Goal: Obtain resource: Download file/media

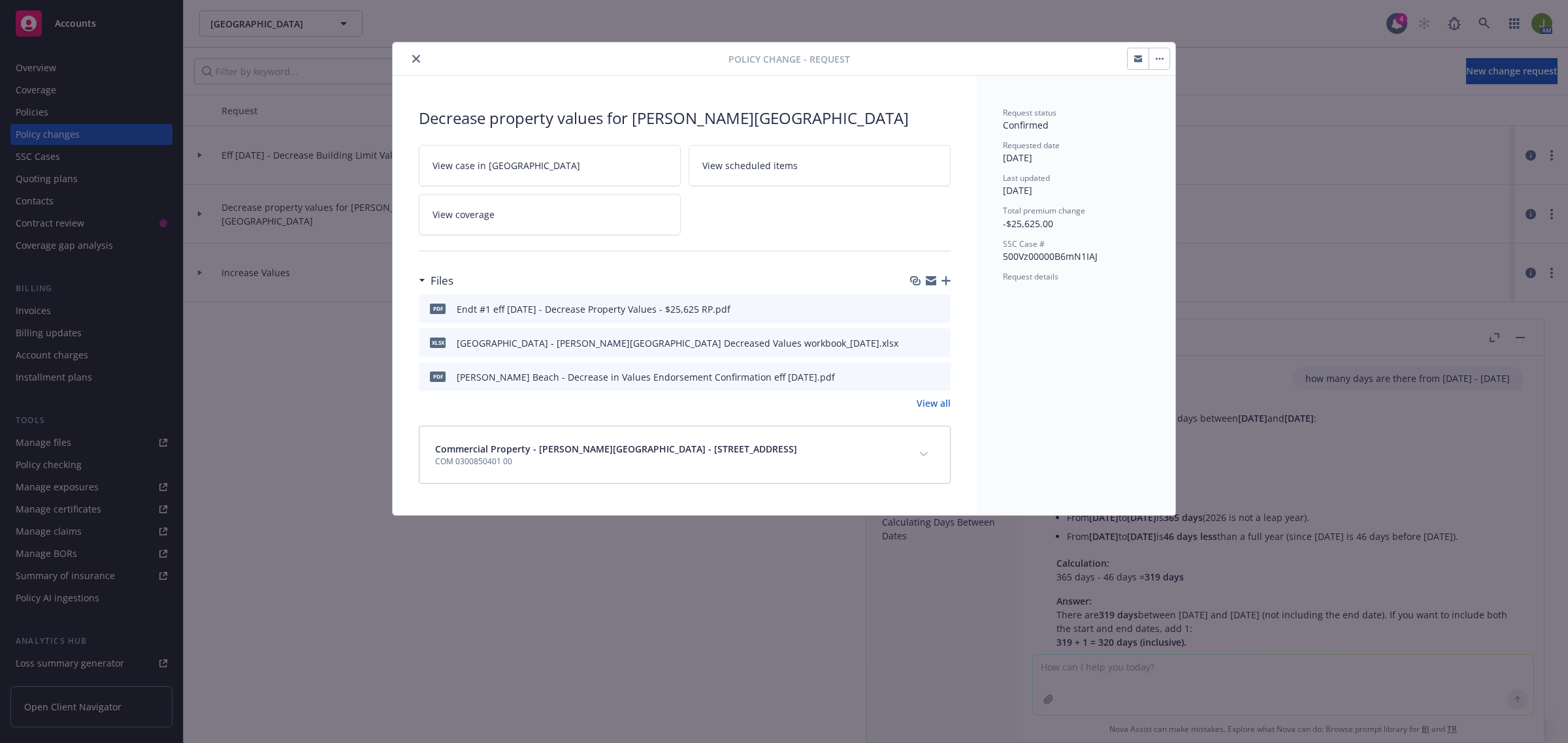
scroll to position [504, 0]
click at [425, 56] on div at bounding box center [563, 58] width 330 height 16
click at [419, 56] on icon "close" at bounding box center [416, 58] width 8 height 8
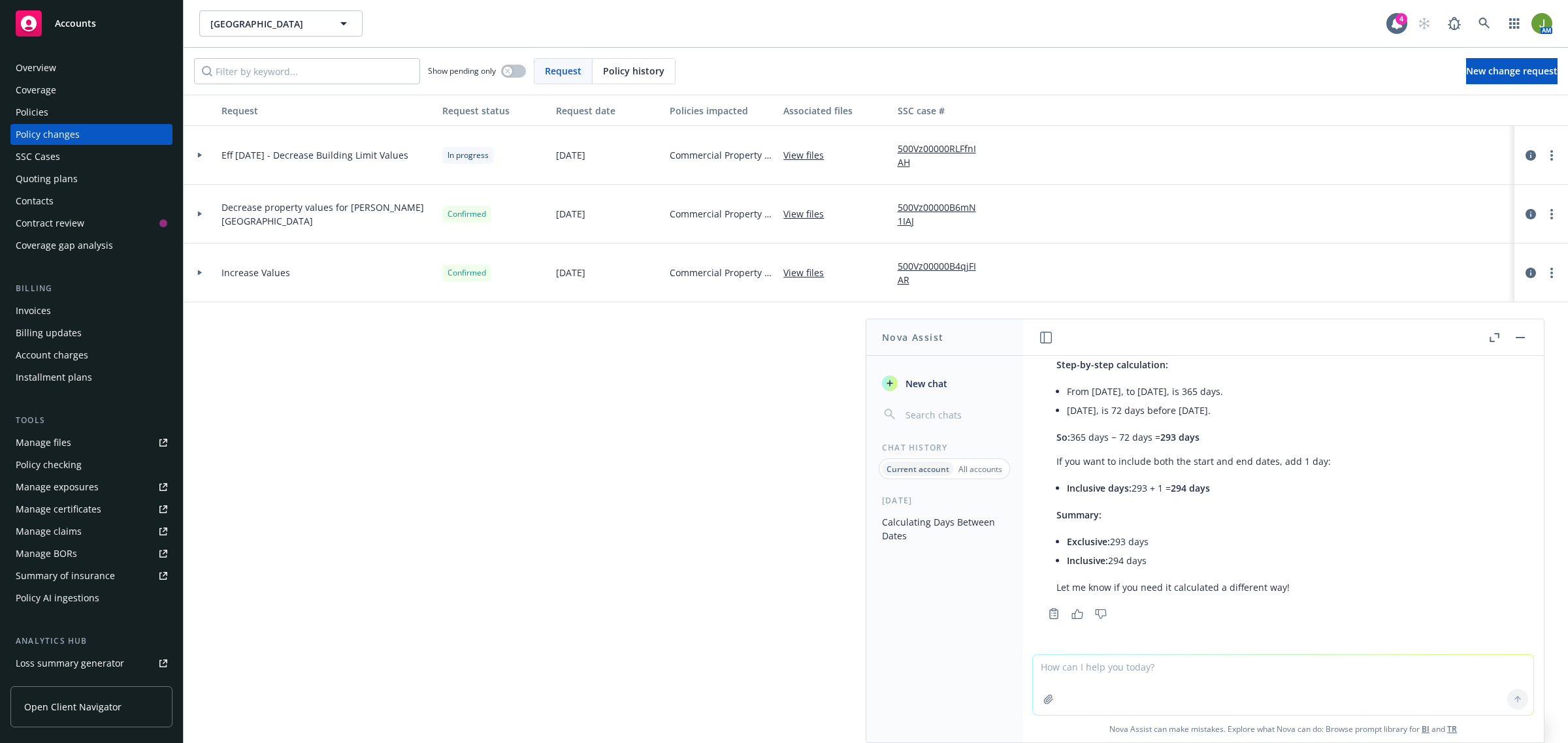
click at [1129, 674] on textarea at bounding box center [1283, 685] width 500 height 60
type textarea "how many days between 9/19/25 and 8/24/26"
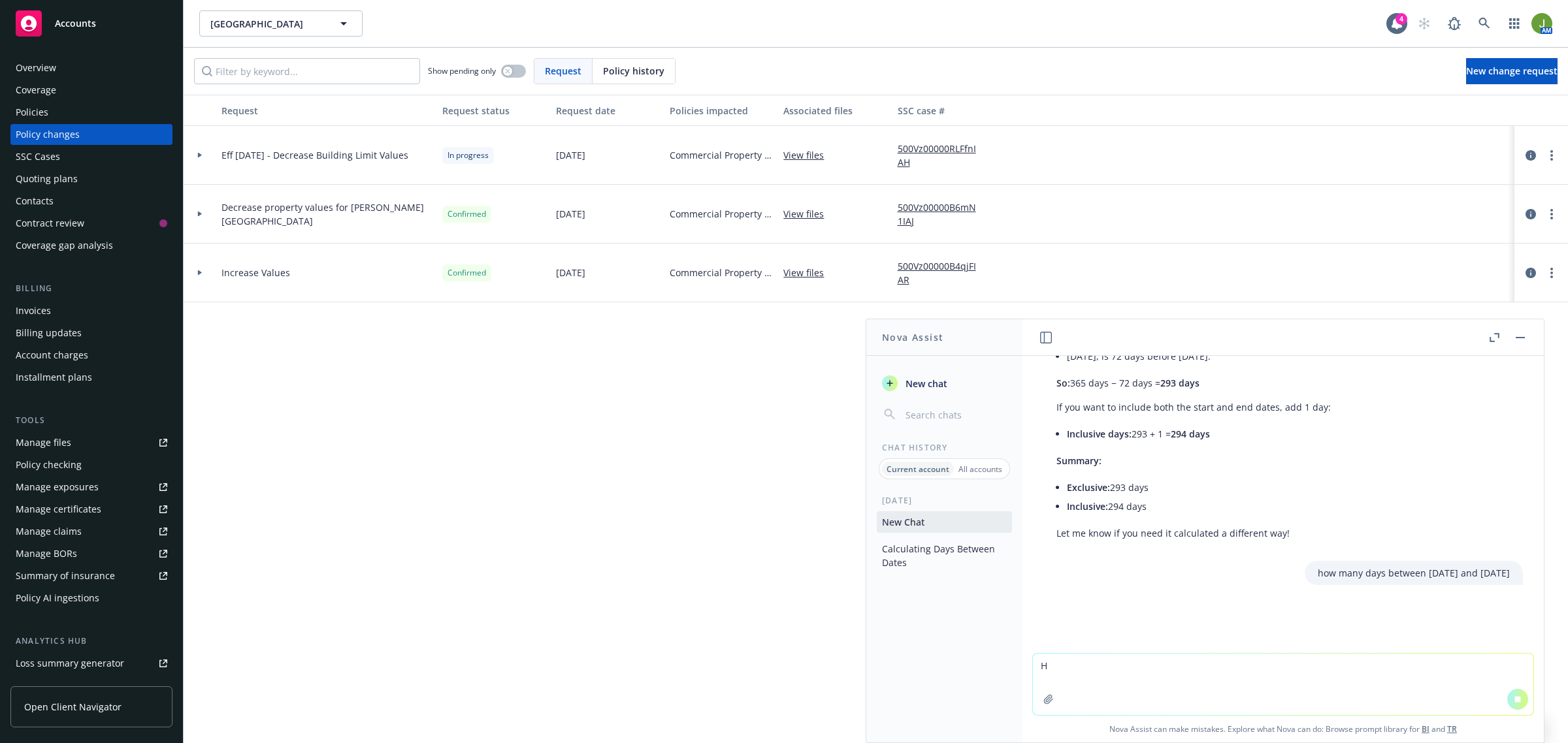
scroll to position [535, 0]
type textarea "How many days"
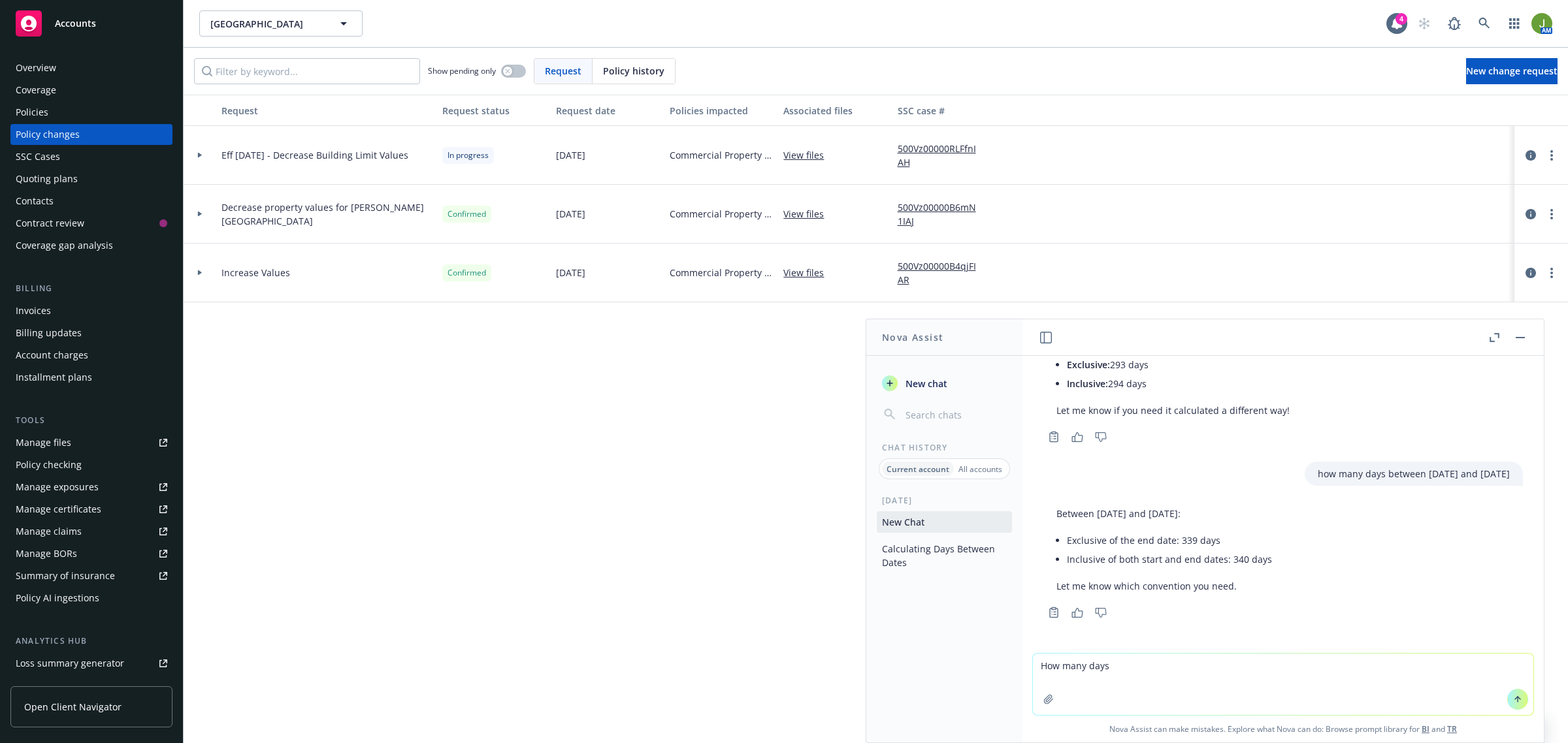
scroll to position [680, 0]
drag, startPoint x: 1134, startPoint y: 669, endPoint x: 991, endPoint y: 657, distance: 143.5
click at [1022, 657] on div "Nova Assist New chat Chat History Current account All accounts Today Calculatin…" at bounding box center [1283, 530] width 522 height 424
click at [47, 177] on div "Quoting plans" at bounding box center [47, 179] width 62 height 21
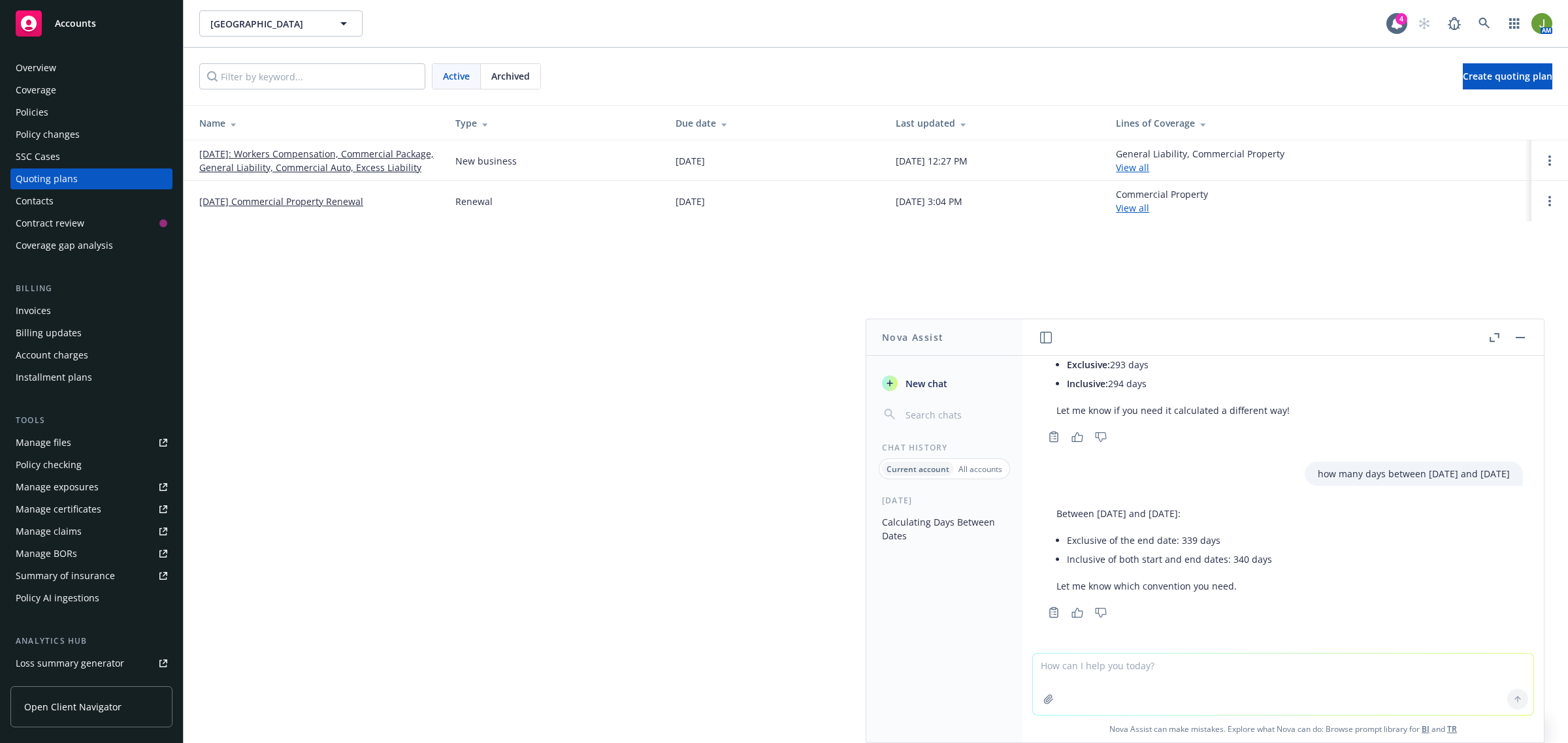
click at [1516, 336] on button "button" at bounding box center [1521, 337] width 16 height 16
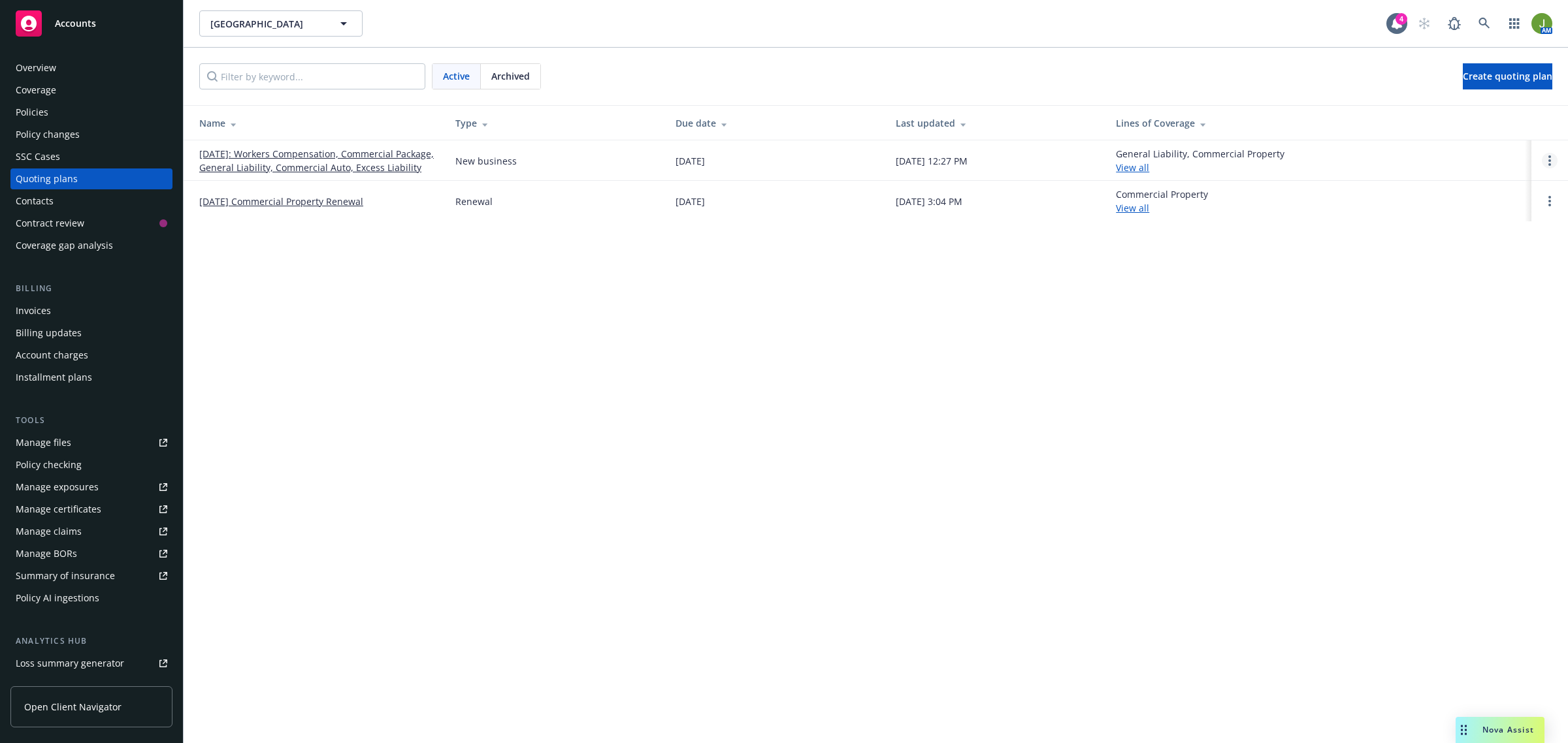
click at [1550, 162] on circle "Open options" at bounding box center [1550, 161] width 3 height 3
click at [1458, 105] on span "Rename" at bounding box center [1459, 105] width 67 height 12
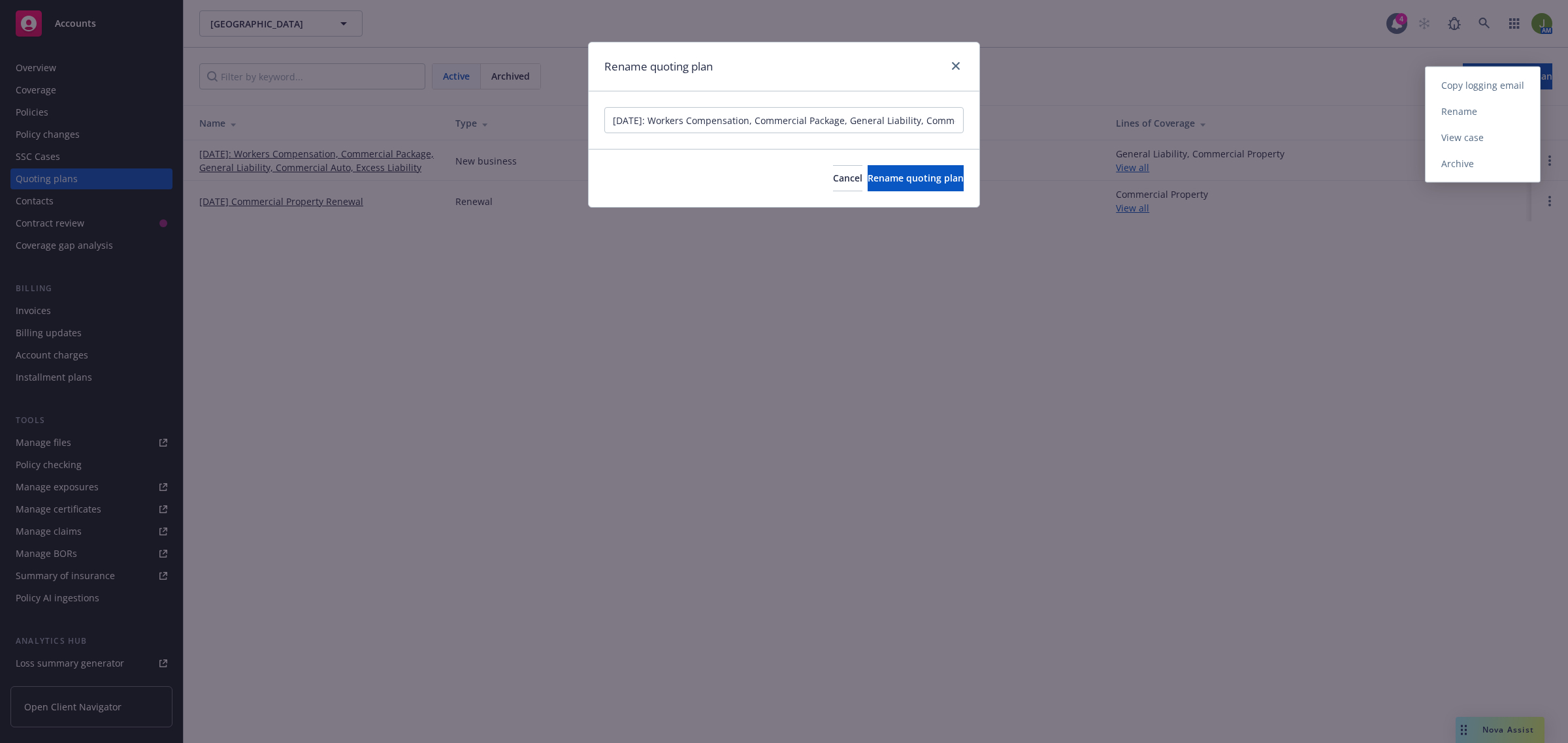
scroll to position [0, 120]
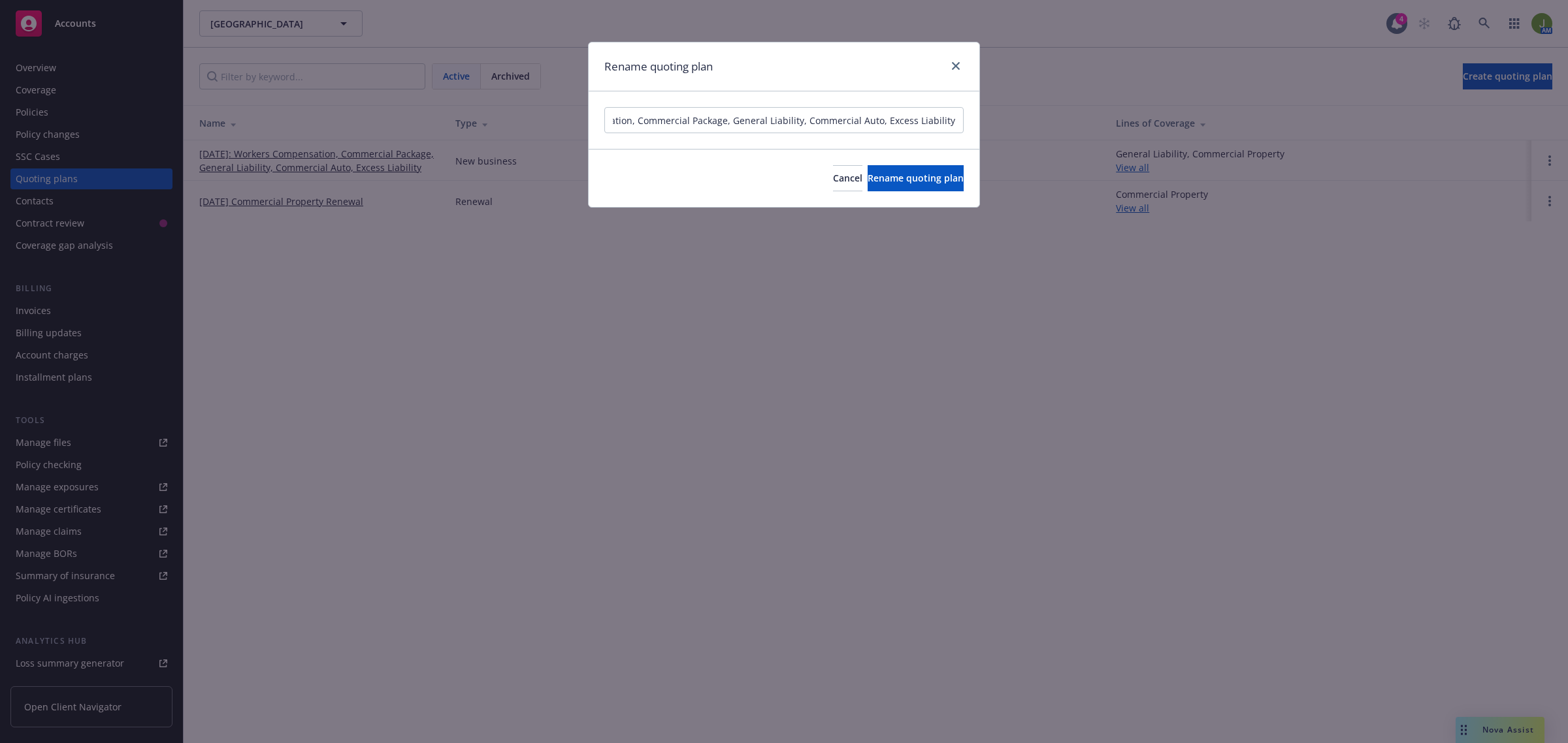
drag, startPoint x: 637, startPoint y: 122, endPoint x: 765, endPoint y: 129, distance: 128.2
click at [655, 127] on input "6/30/2025: Workers Compensation, Commercial Package, General Liability, Commerc…" at bounding box center [784, 120] width 359 height 26
type input "9/2025: Workers Compensation, Commercial Package, General Liability, Commercial…"
click at [932, 180] on span "Rename quoting plan" at bounding box center [916, 178] width 96 height 12
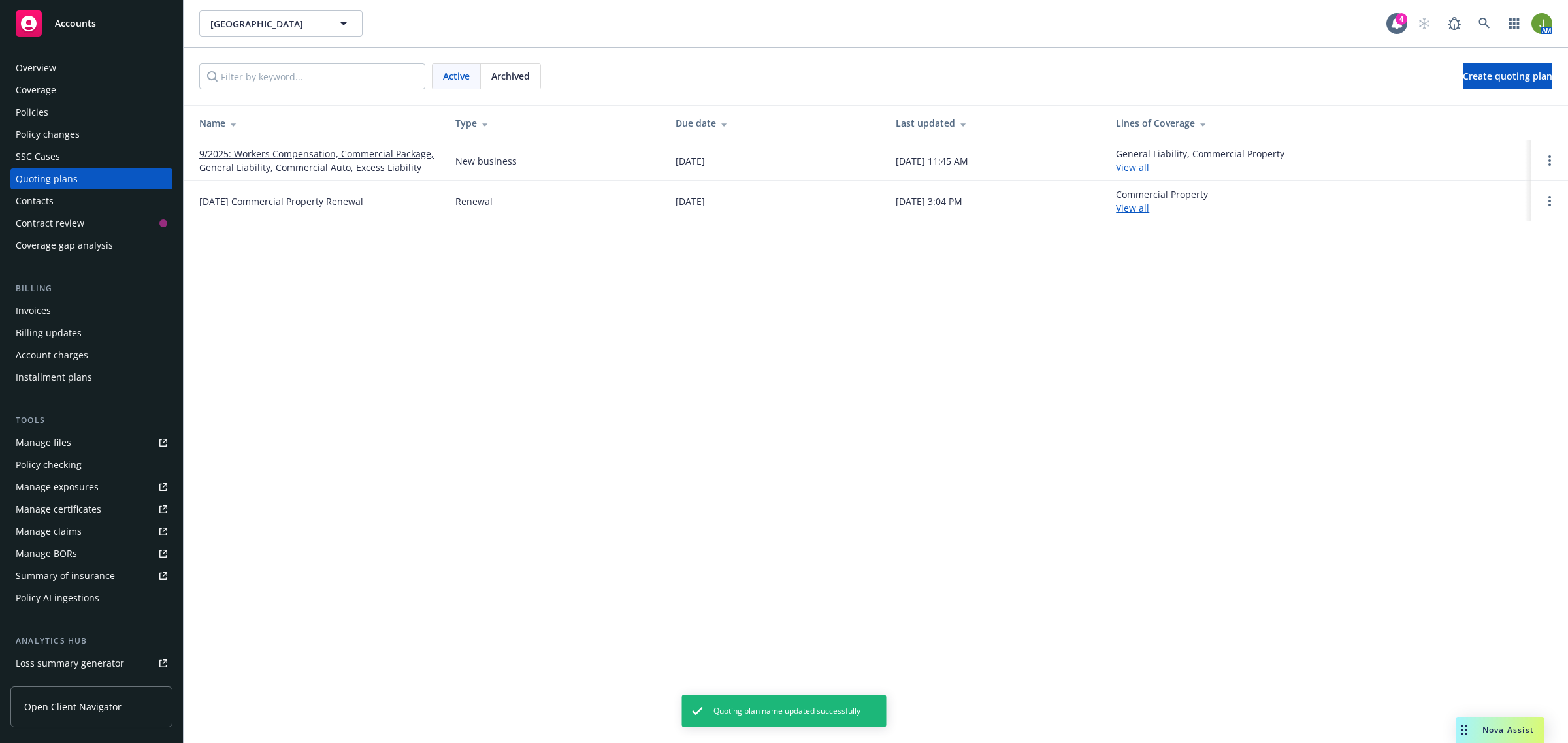
click at [360, 165] on link "9/2025: Workers Compensation, Commercial Package, General Liability, Commercial…" at bounding box center [317, 161] width 235 height 28
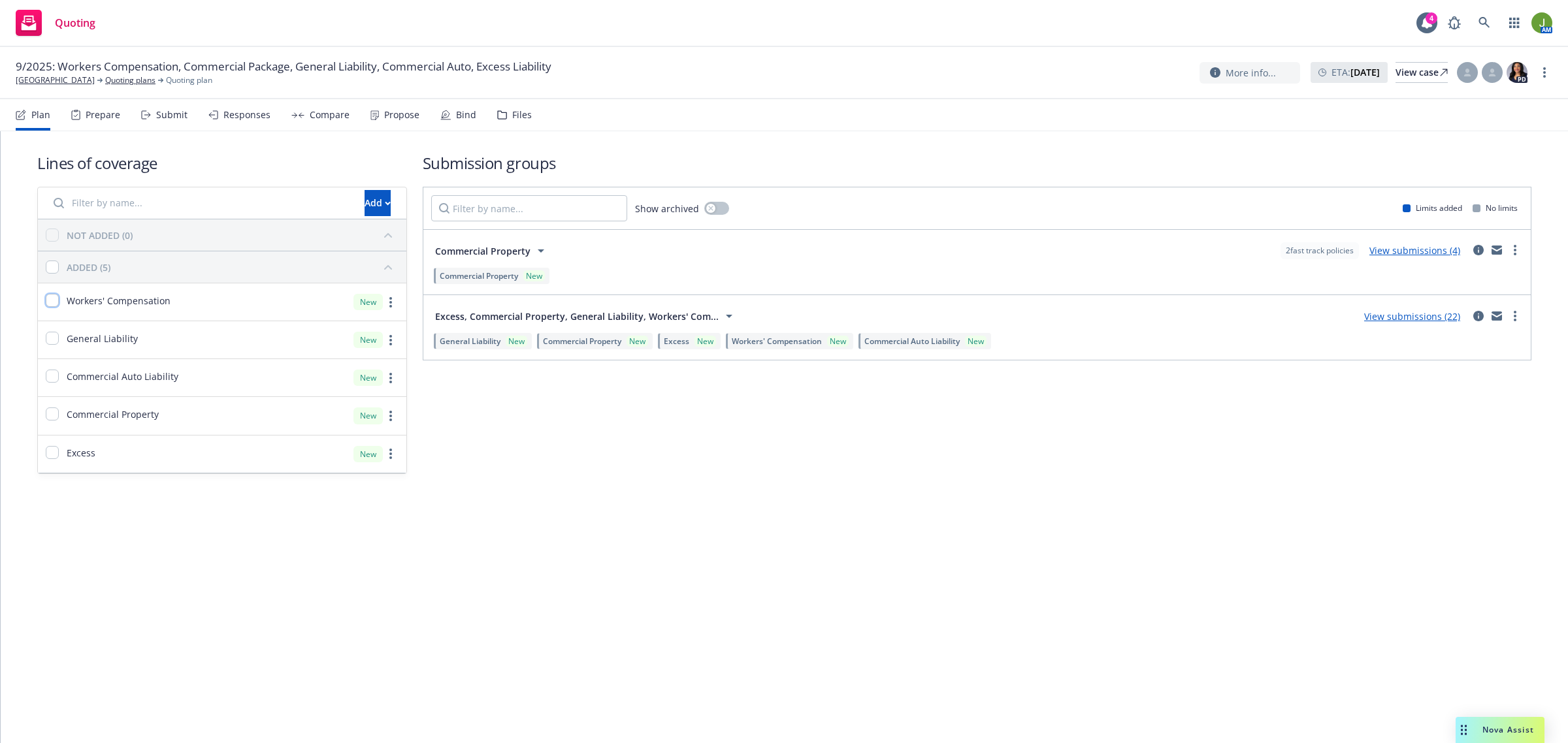
click at [54, 307] on input "checkbox" at bounding box center [52, 300] width 13 height 13
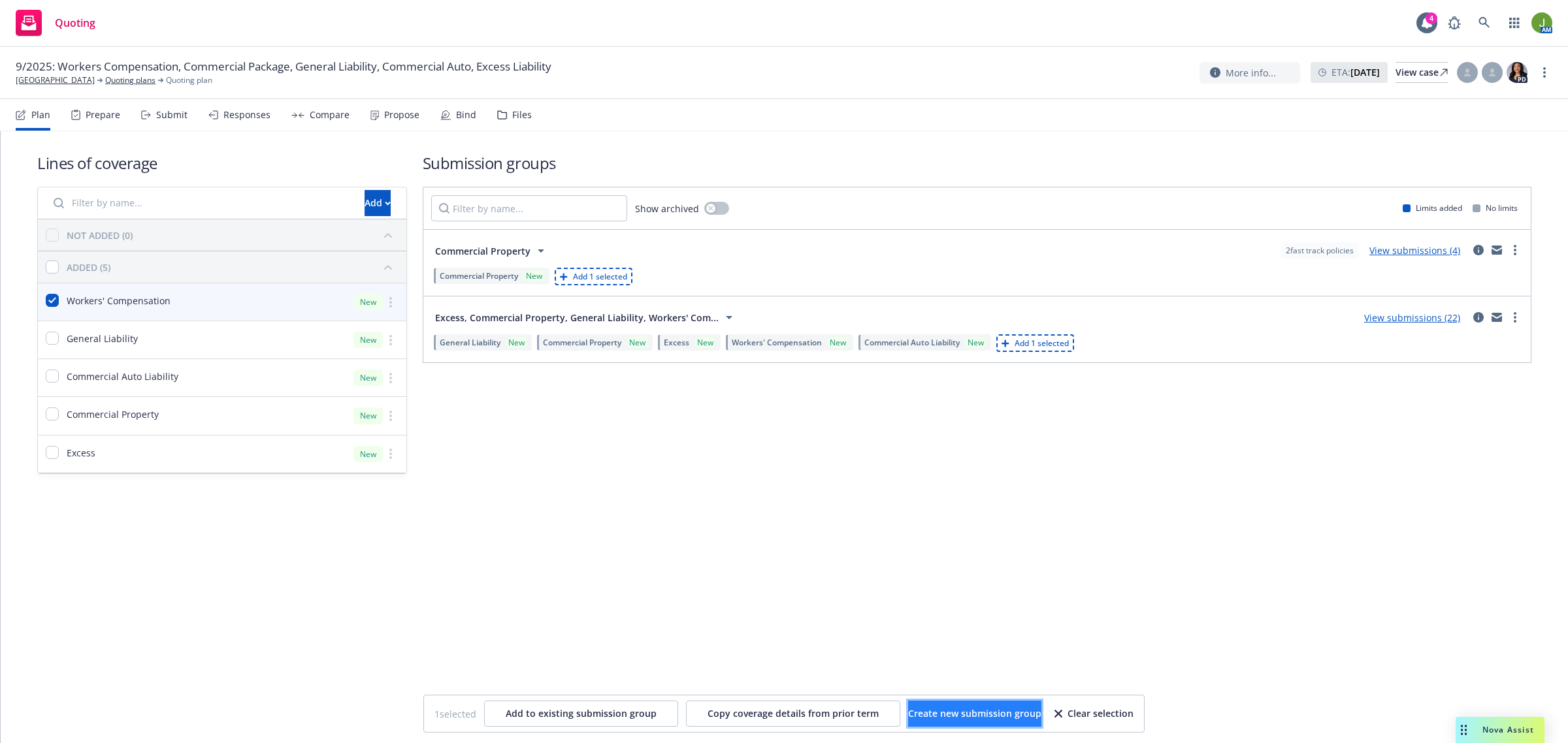
click at [980, 718] on span "Create new submission group" at bounding box center [975, 713] width 134 height 12
checkbox input "false"
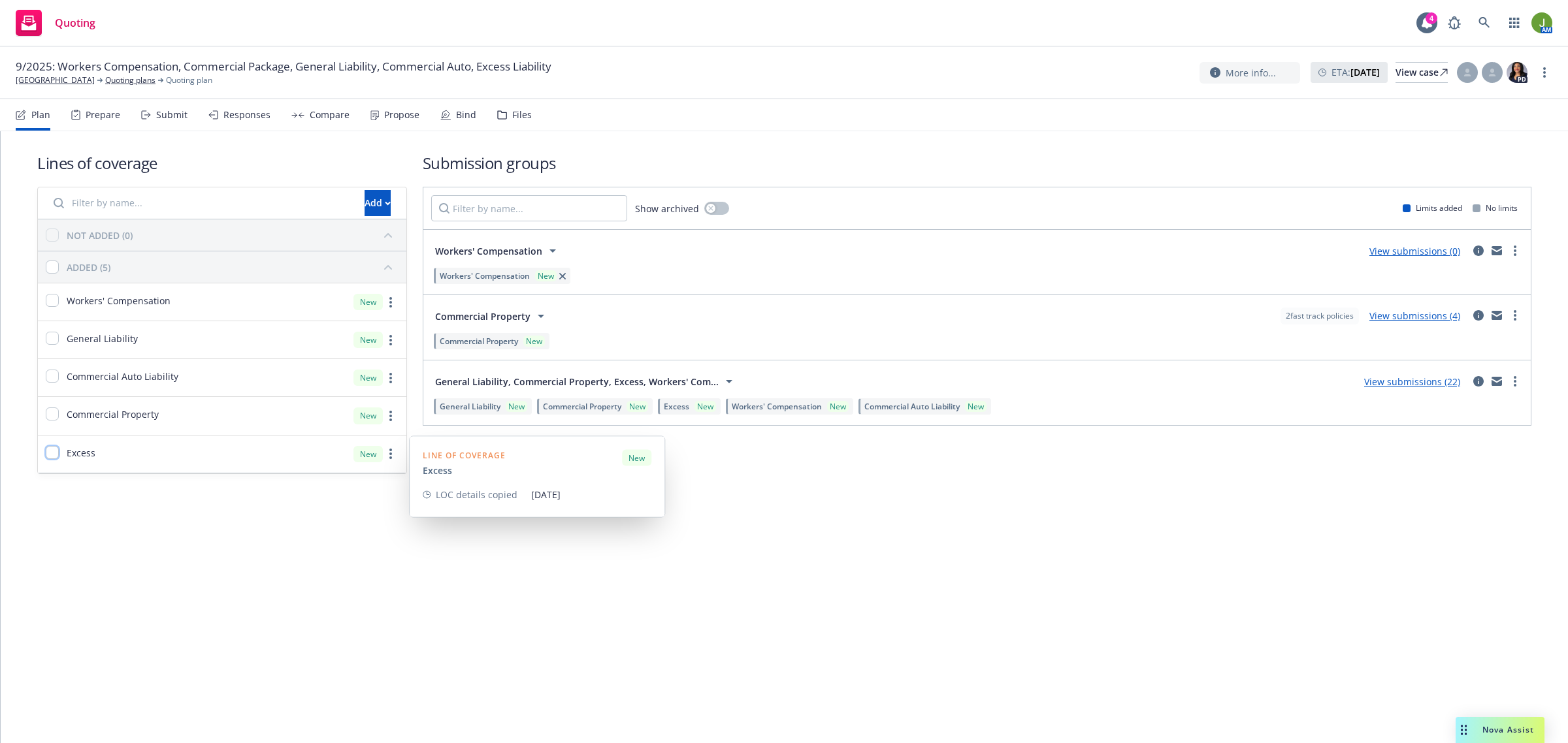
click at [50, 455] on input "checkbox" at bounding box center [52, 452] width 13 height 13
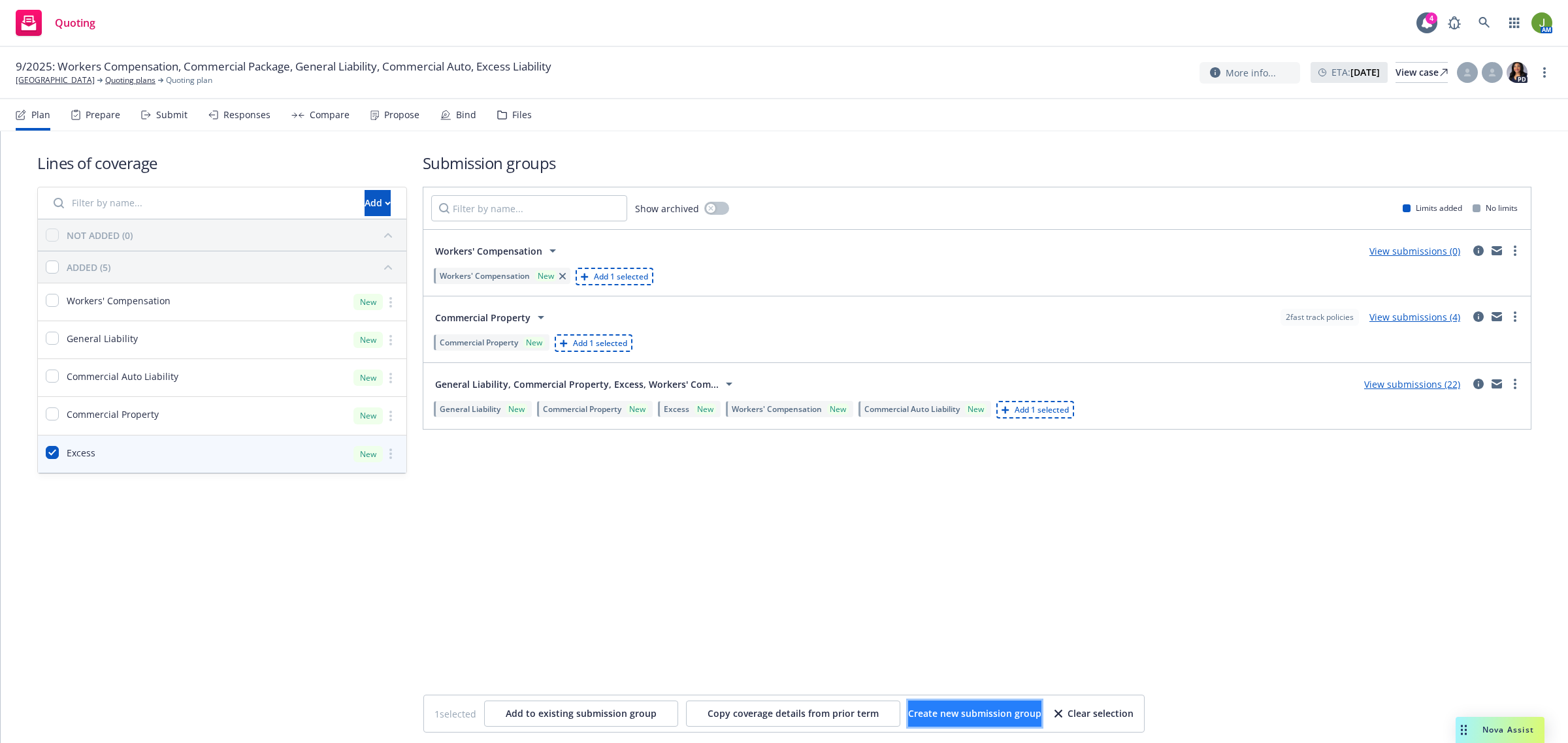
click at [959, 720] on button "Create new submission group" at bounding box center [975, 714] width 134 height 26
checkbox input "false"
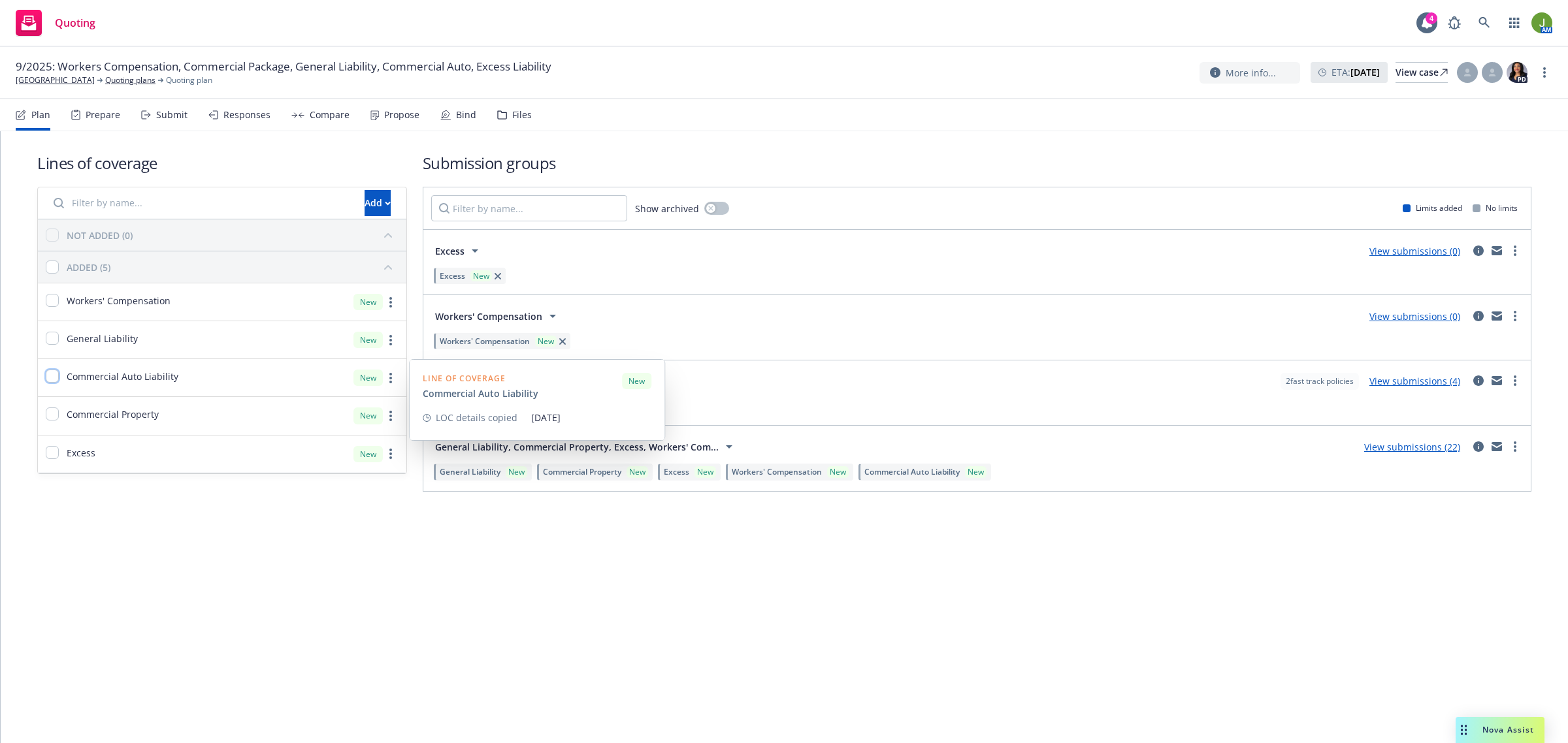
click at [49, 376] on input "checkbox" at bounding box center [52, 376] width 13 height 13
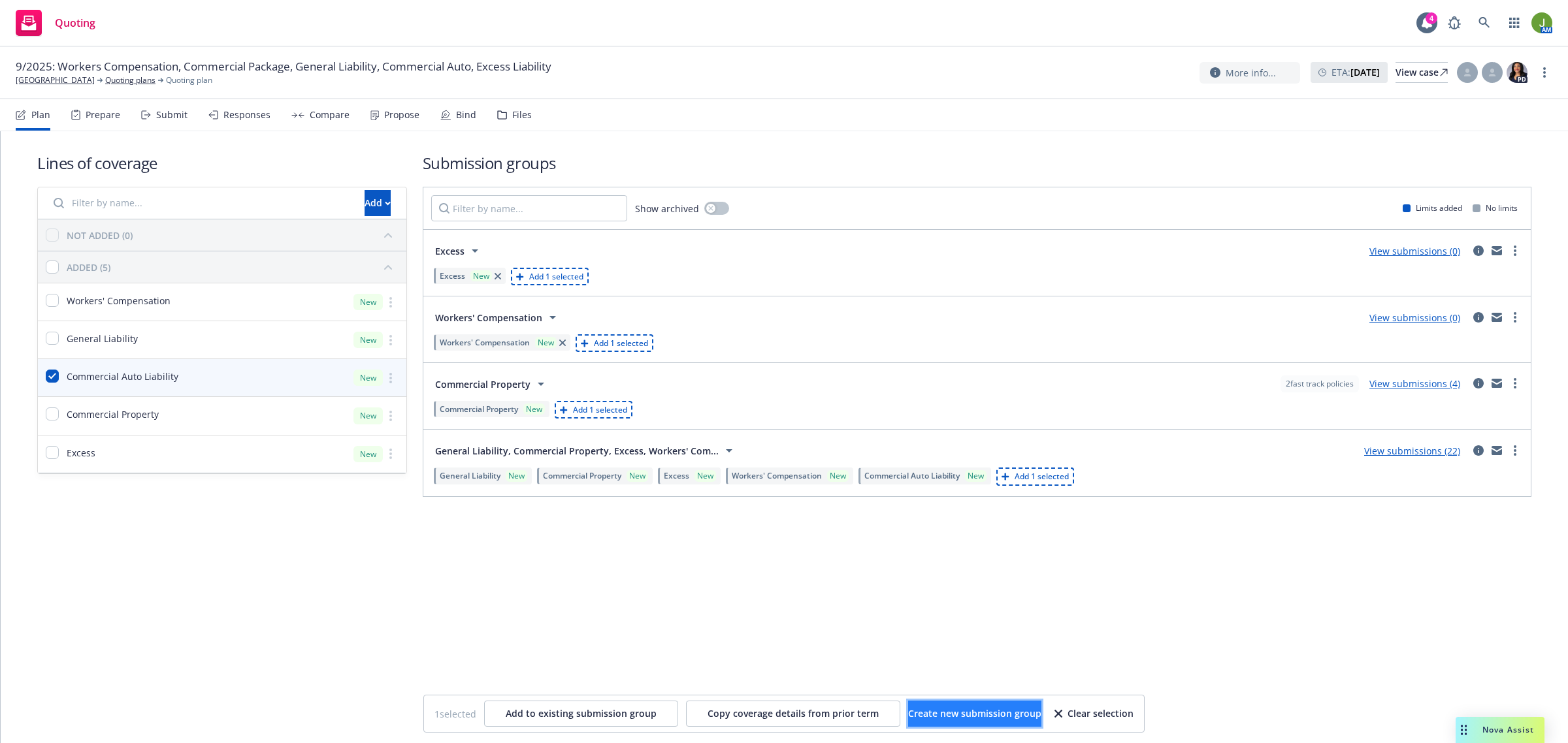
click at [955, 709] on span "Create new submission group" at bounding box center [975, 713] width 134 height 12
checkbox input "false"
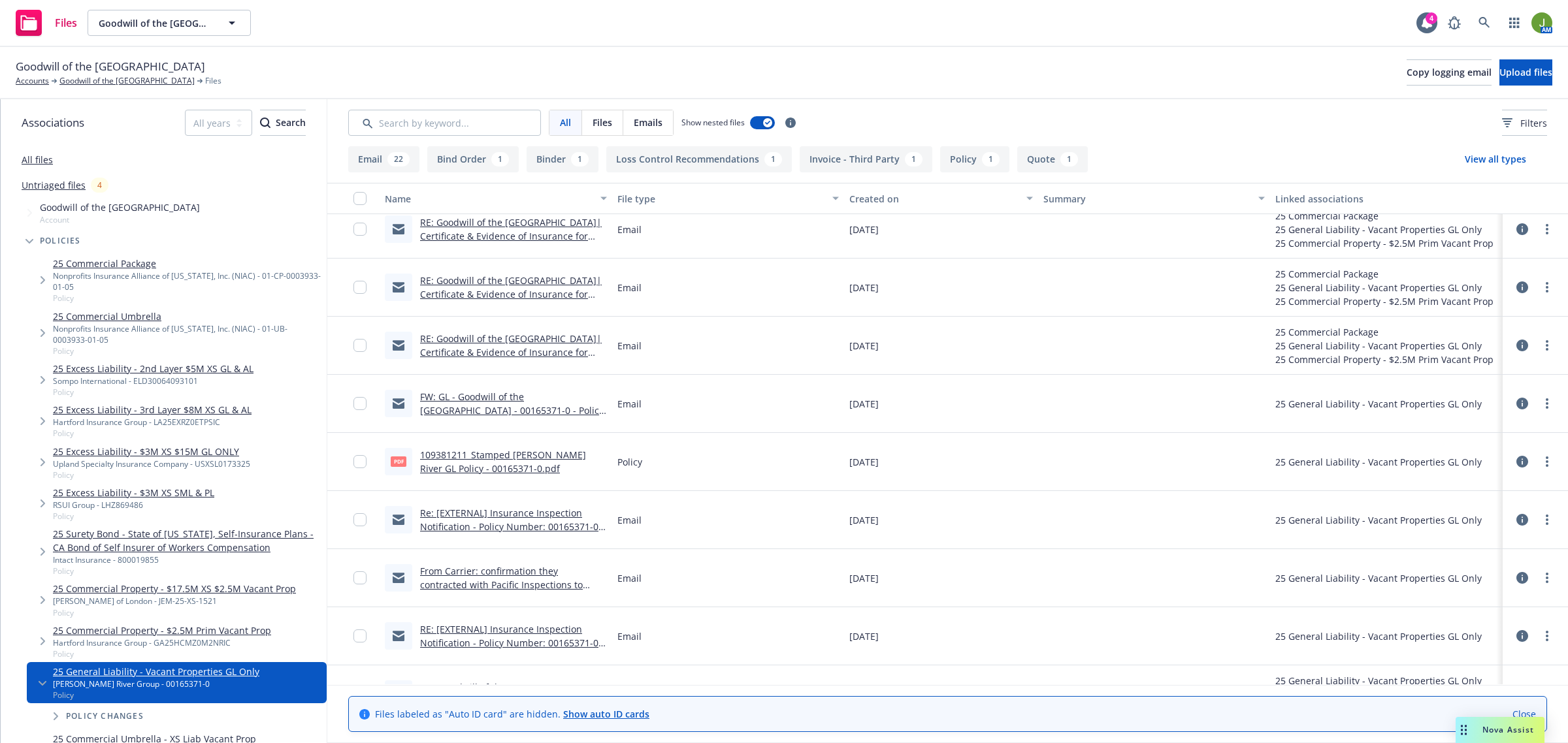
scroll to position [902, 0]
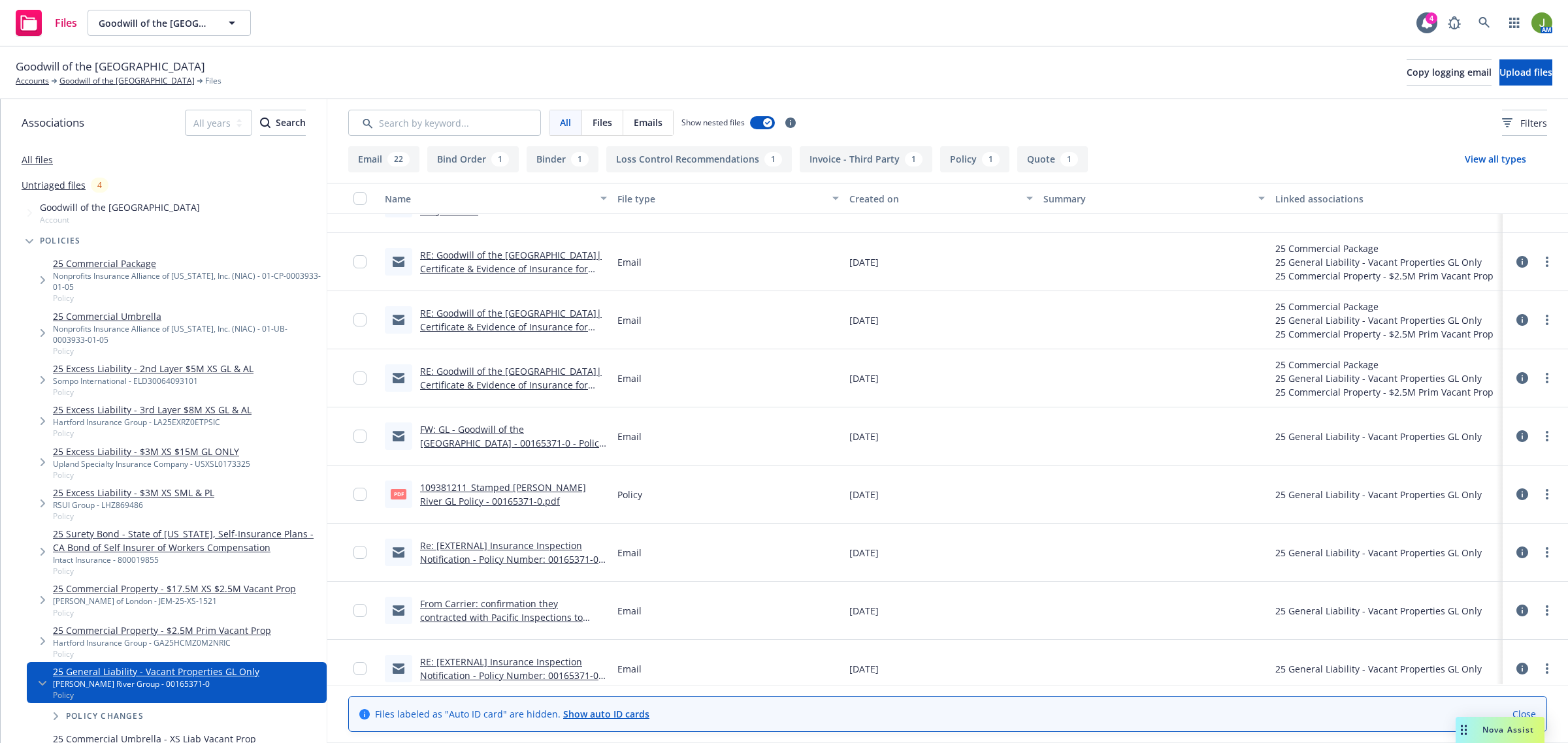
click at [479, 438] on link "FW: GL - Goodwill of the San Francisco Bay - 00165371-0 - Policy Delivery" at bounding box center [511, 443] width 184 height 40
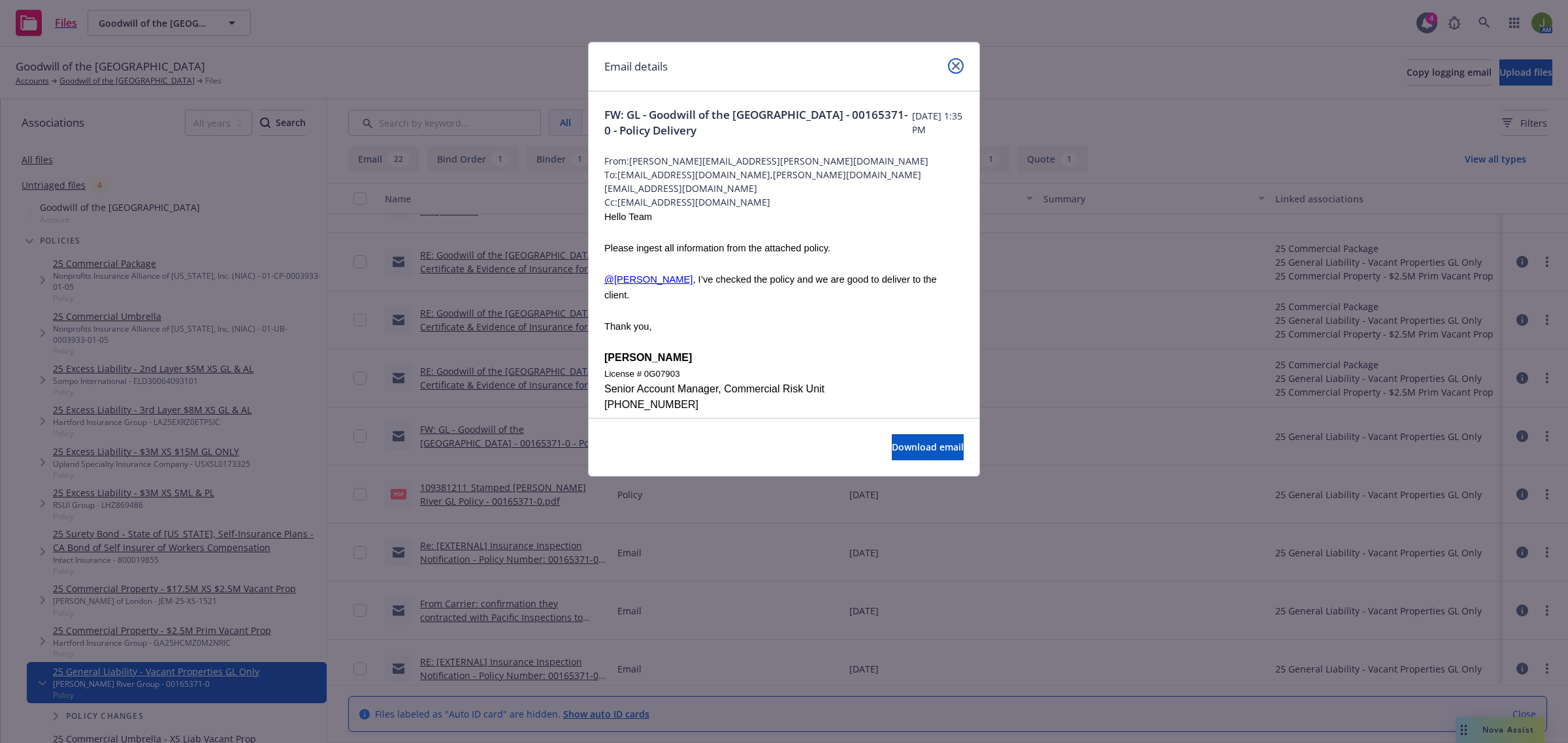
click at [959, 65] on icon "close" at bounding box center [955, 65] width 8 height 8
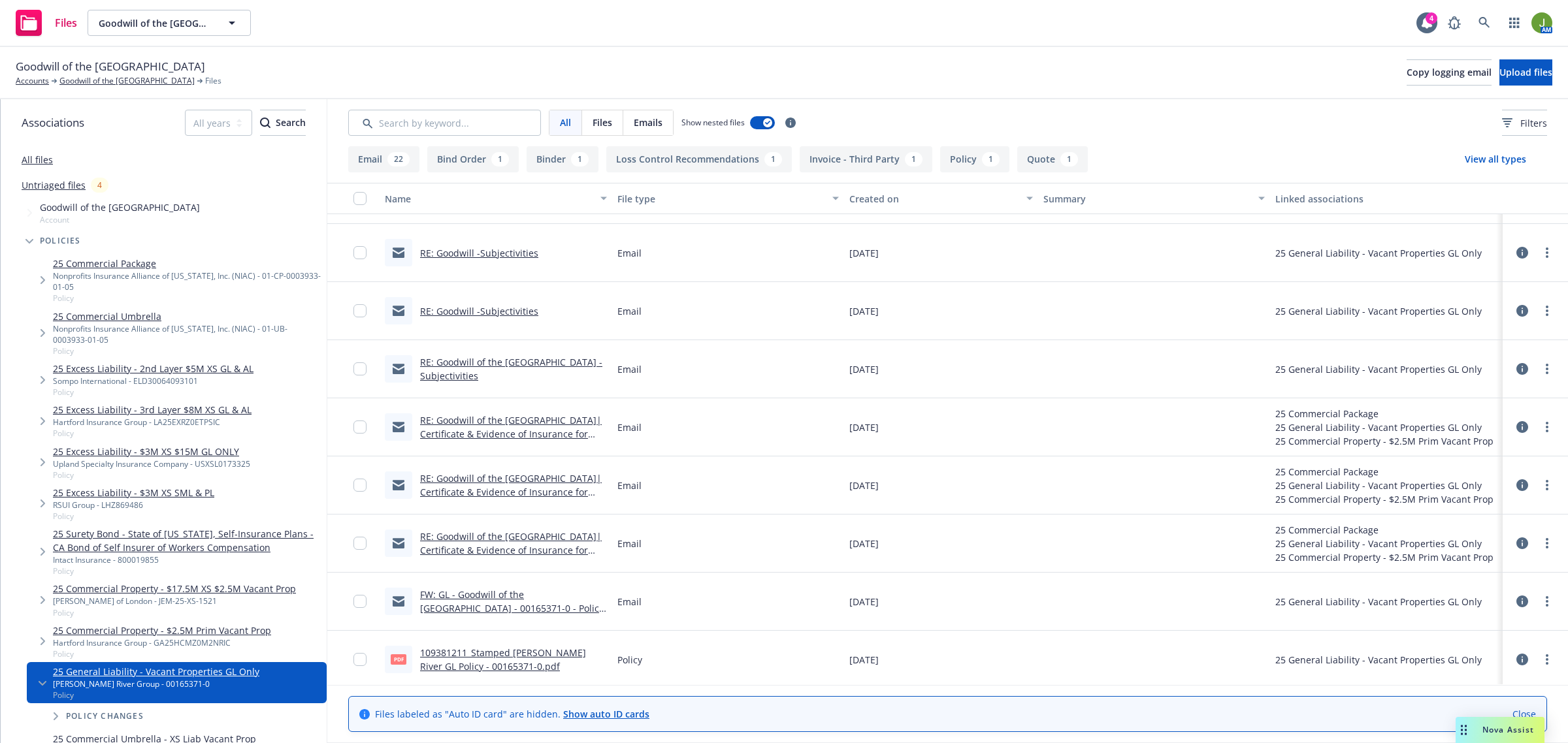
scroll to position [657, 0]
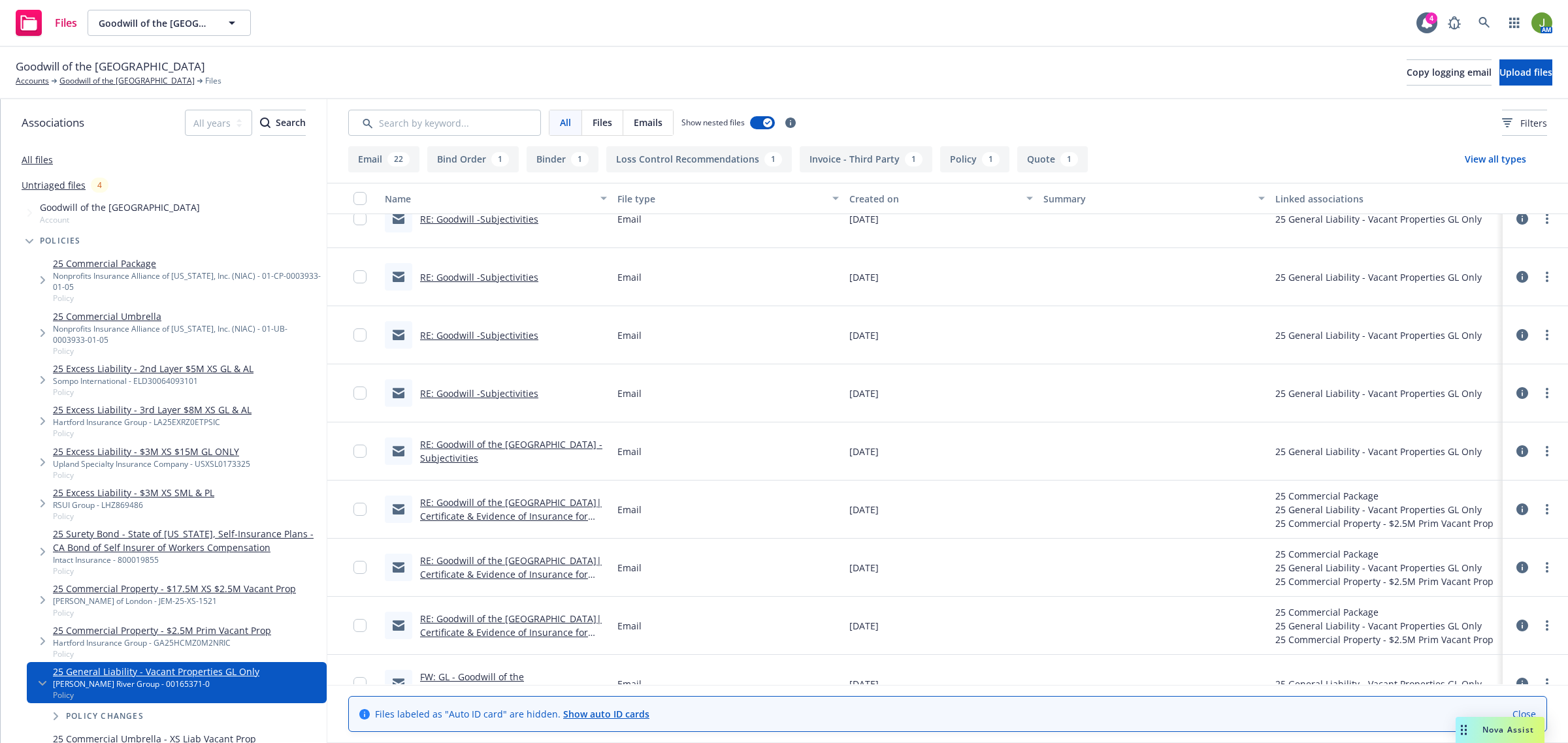
click at [485, 395] on link "RE: Goodwill -Subjectivities" at bounding box center [479, 394] width 118 height 12
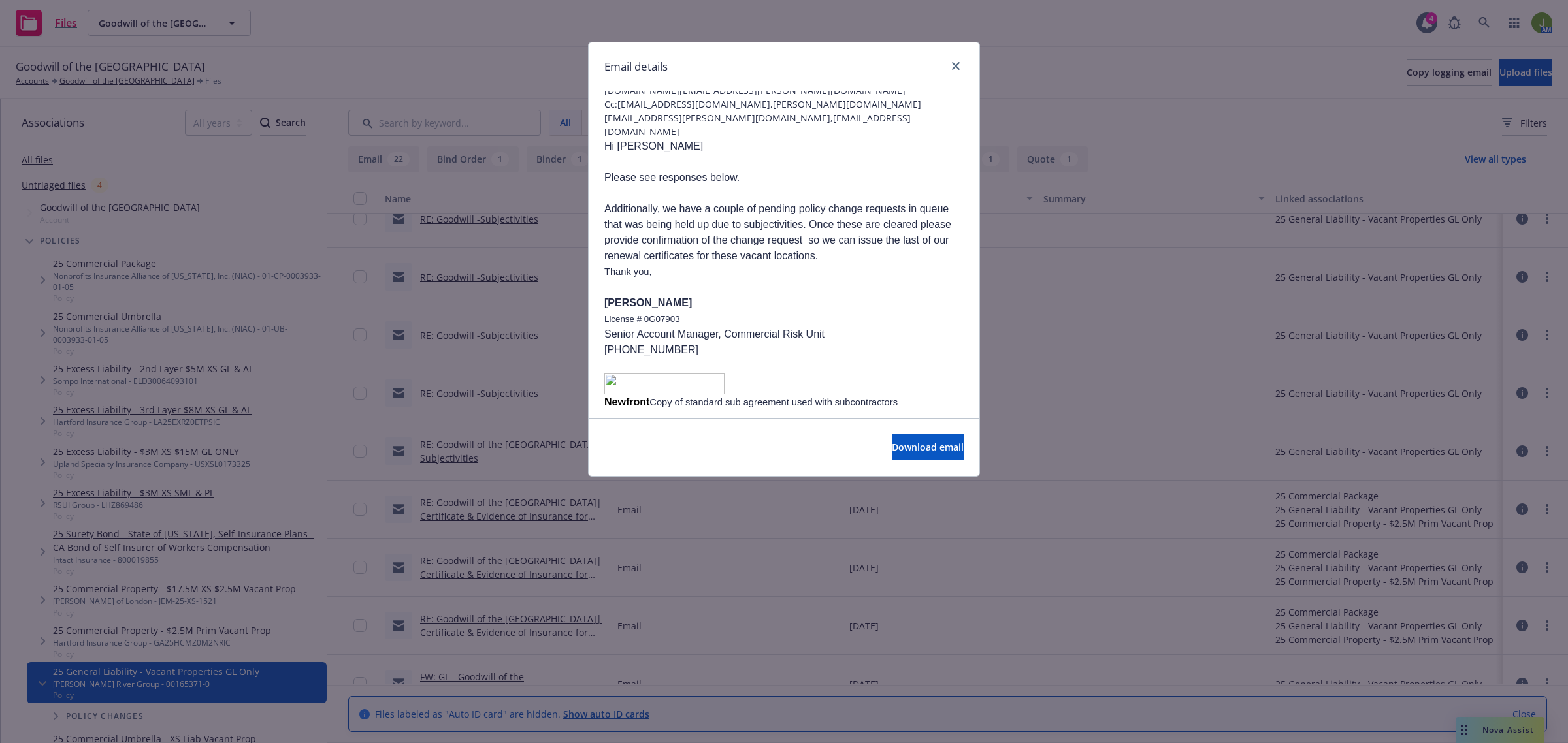
scroll to position [82, 0]
click at [892, 449] on button "Download email" at bounding box center [928, 447] width 72 height 26
click at [960, 67] on icon "close" at bounding box center [955, 65] width 8 height 8
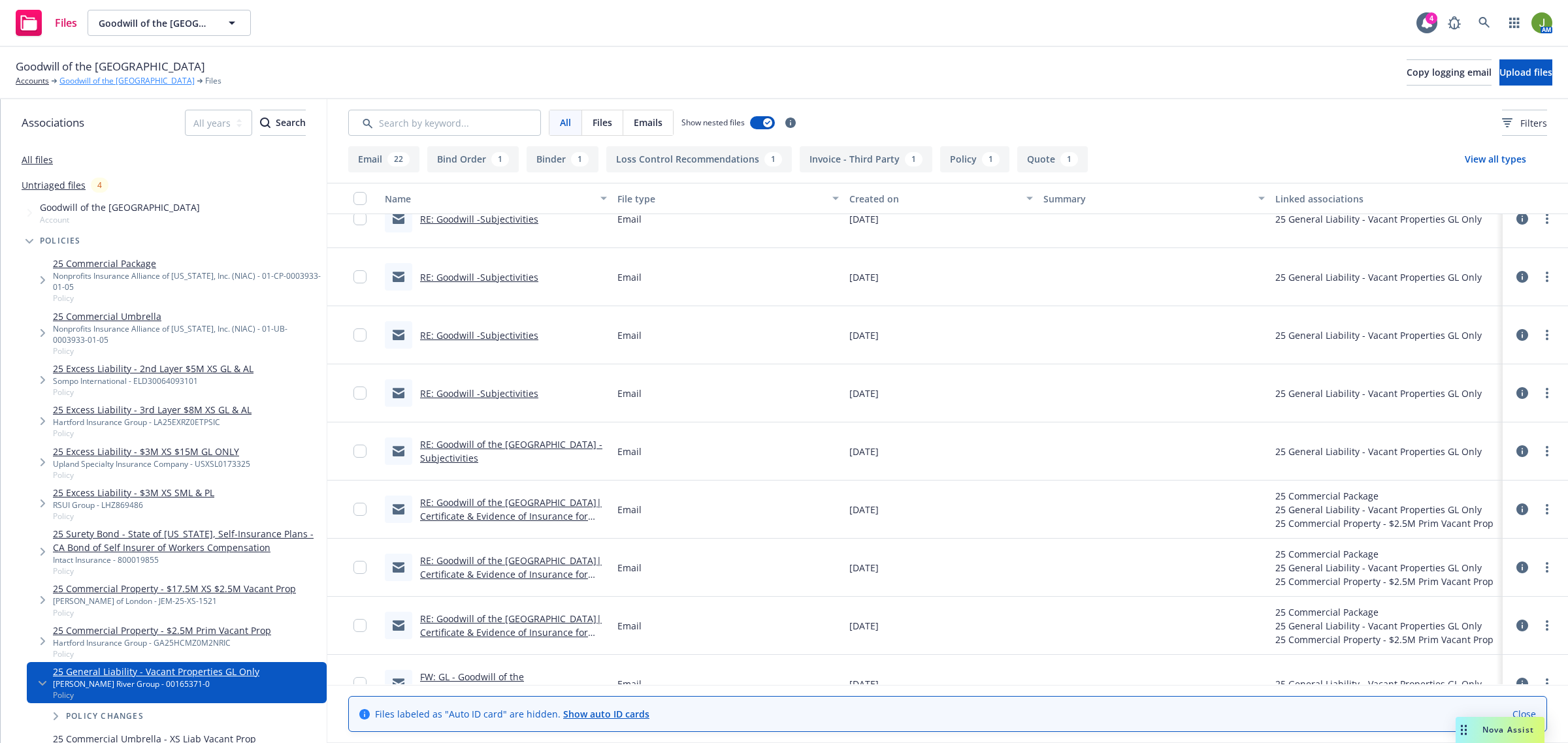
click at [116, 77] on link "Goodwill of the [GEOGRAPHIC_DATA]" at bounding box center [127, 80] width 136 height 12
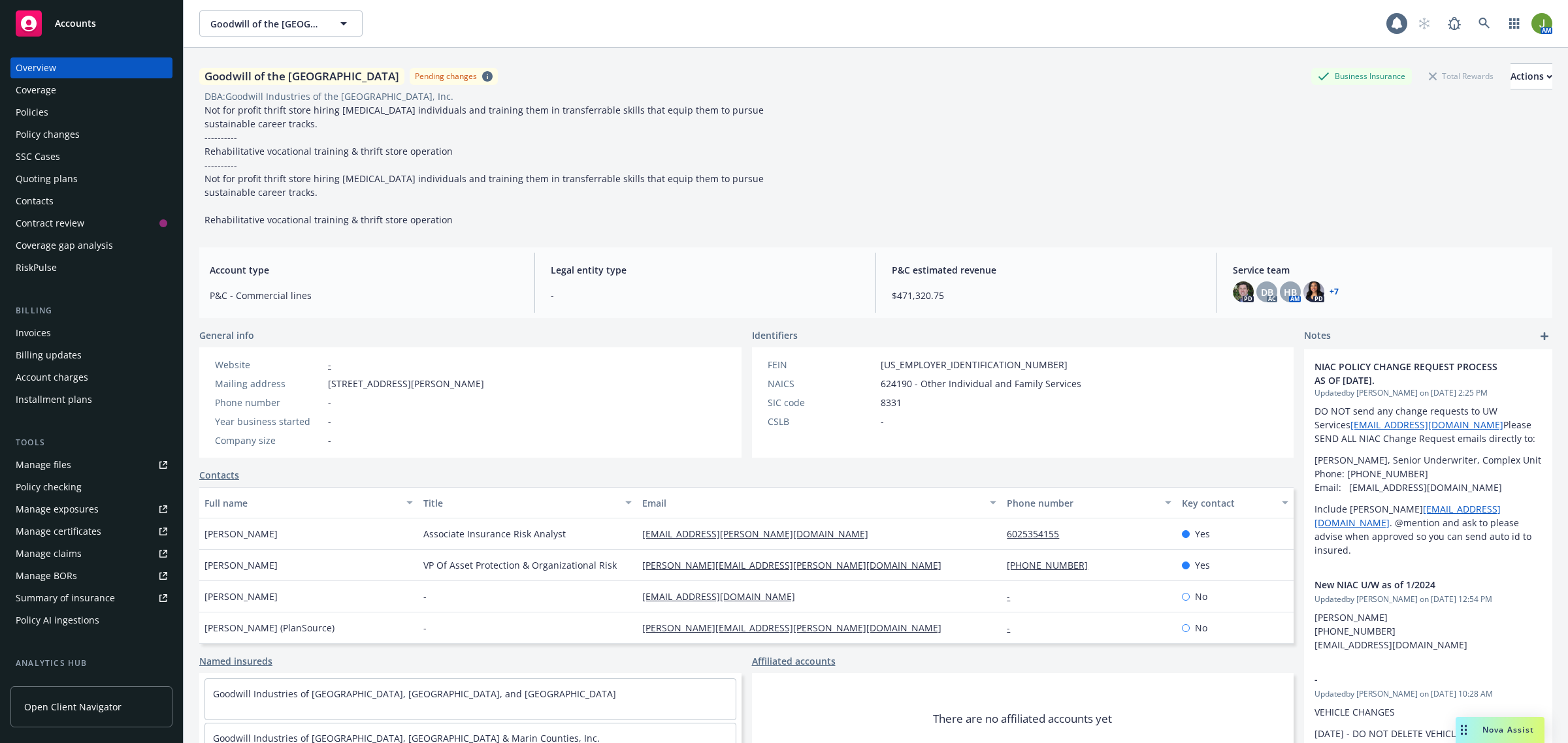
click at [97, 114] on div "Policies" at bounding box center [92, 112] width 151 height 21
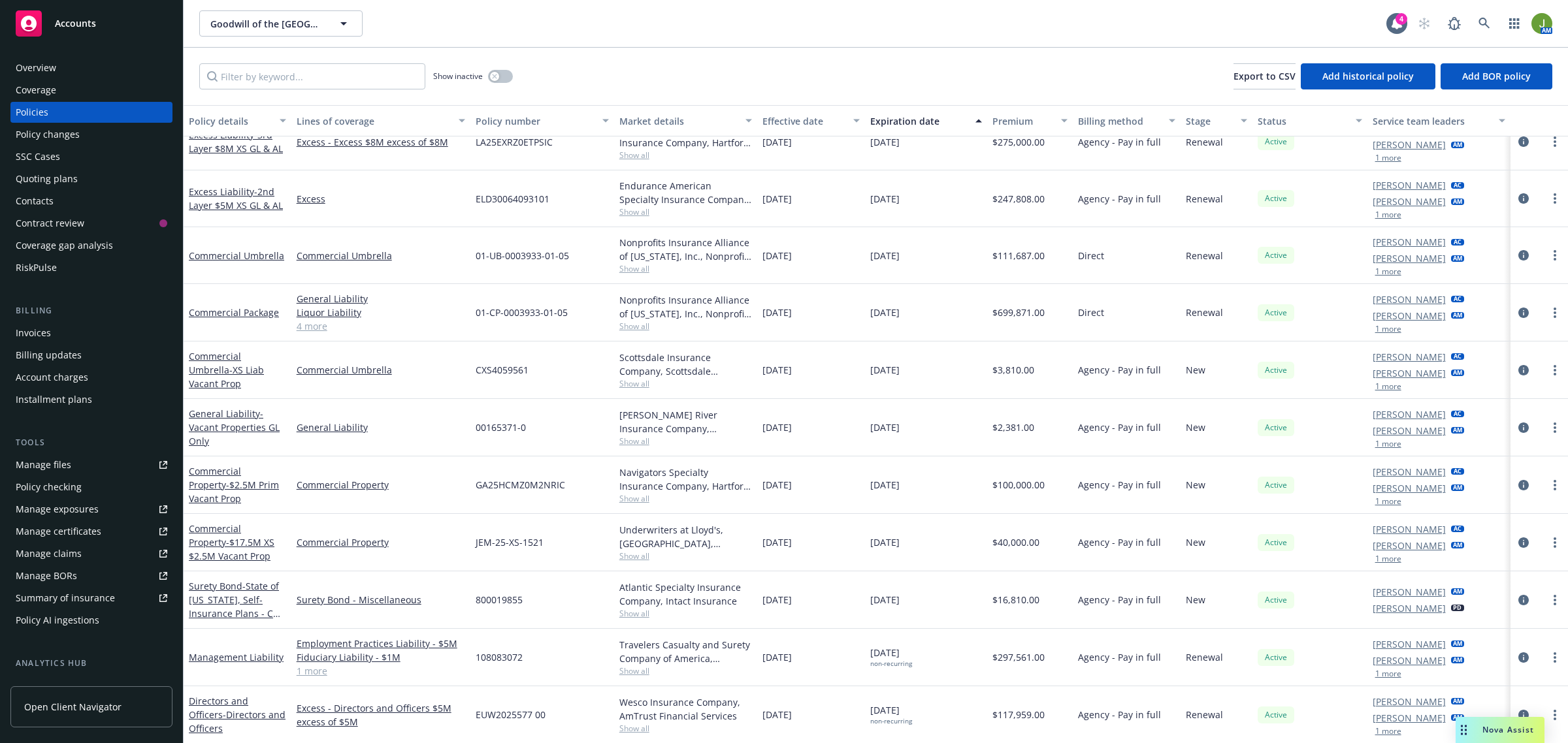
scroll to position [546, 0]
click at [1518, 432] on icon "circleInformation" at bounding box center [1523, 431] width 10 height 10
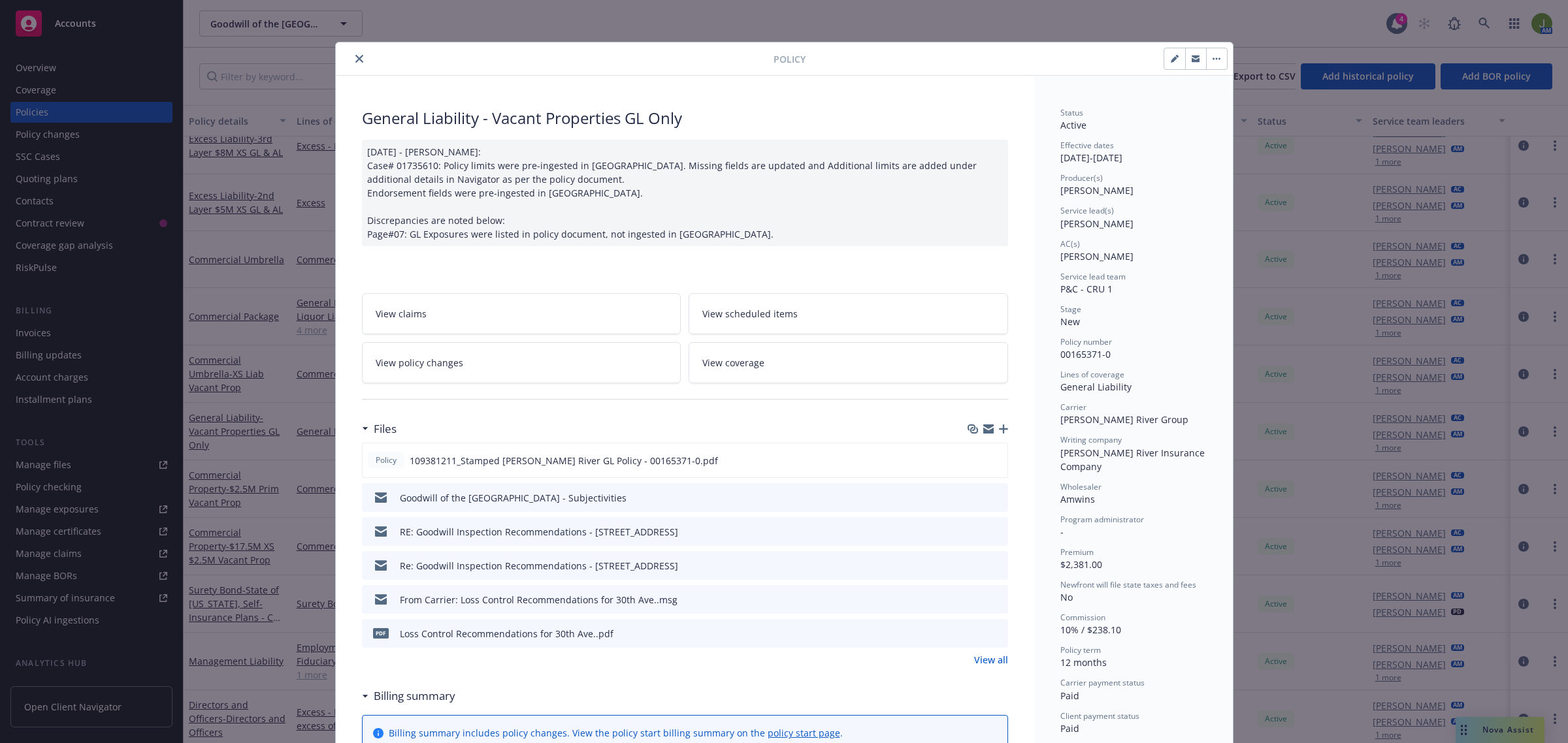
click at [993, 661] on link "View all" at bounding box center [990, 660] width 34 height 14
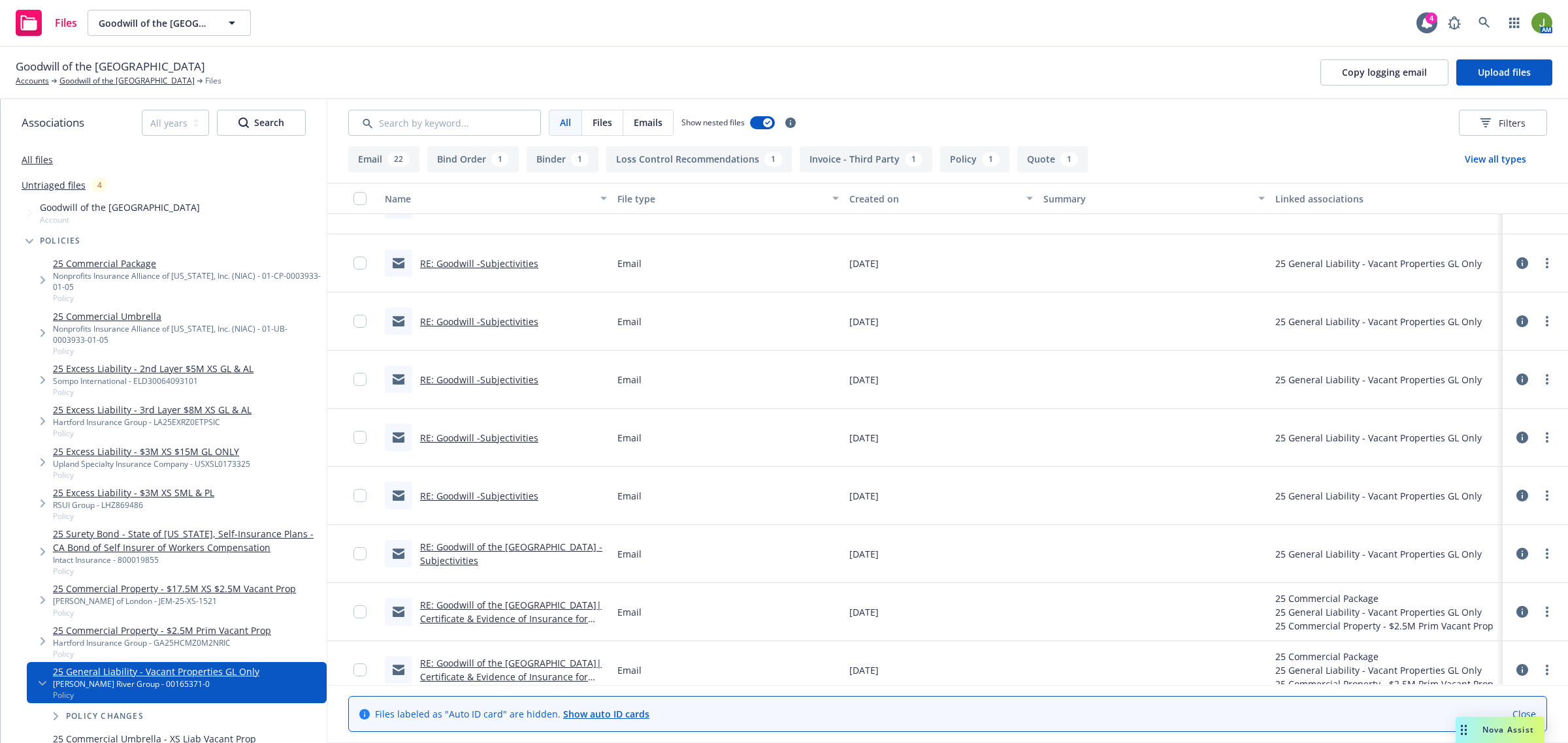
scroll to position [572, 0]
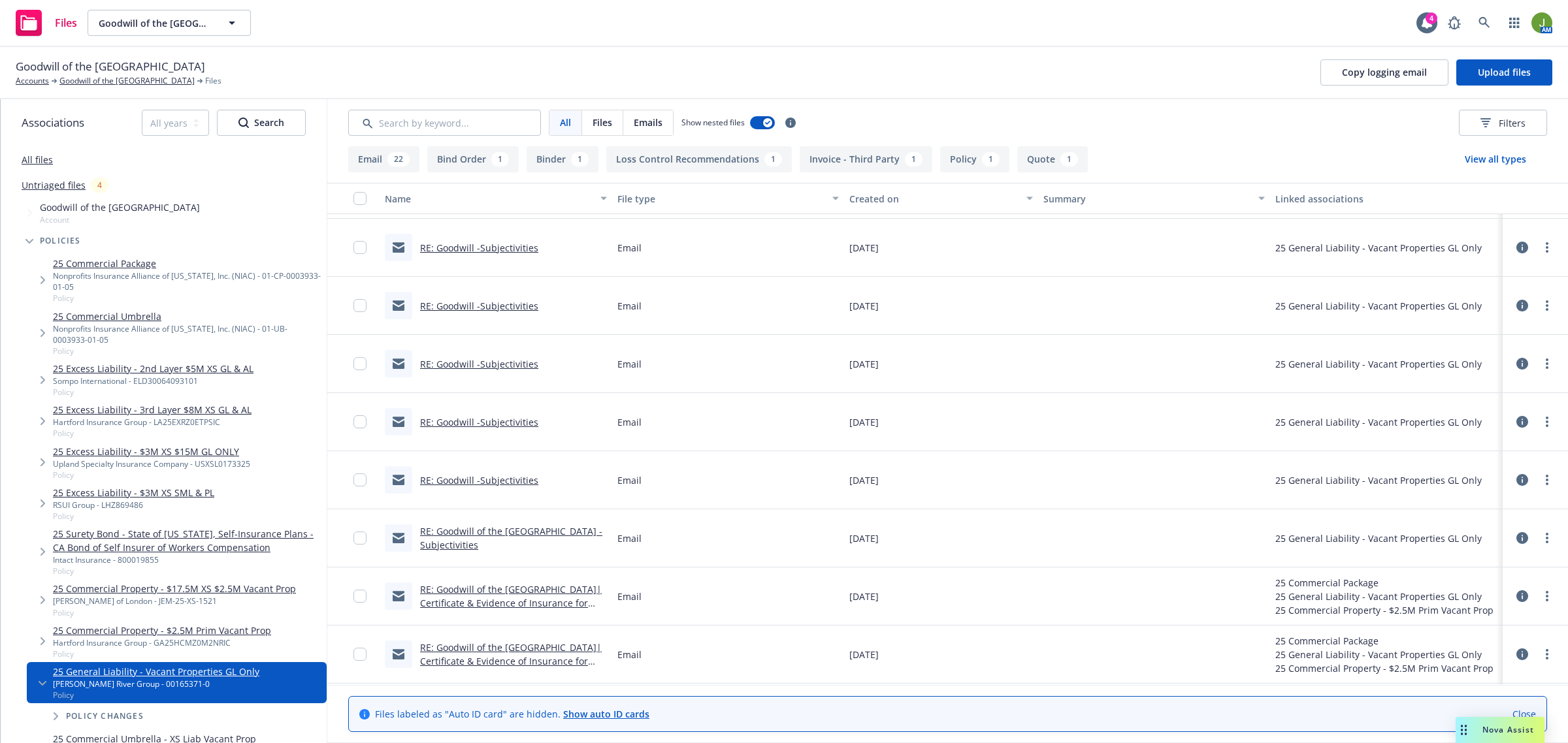
click at [449, 546] on link "RE: Goodwill of the [GEOGRAPHIC_DATA] - Subjectivities" at bounding box center [511, 538] width 182 height 26
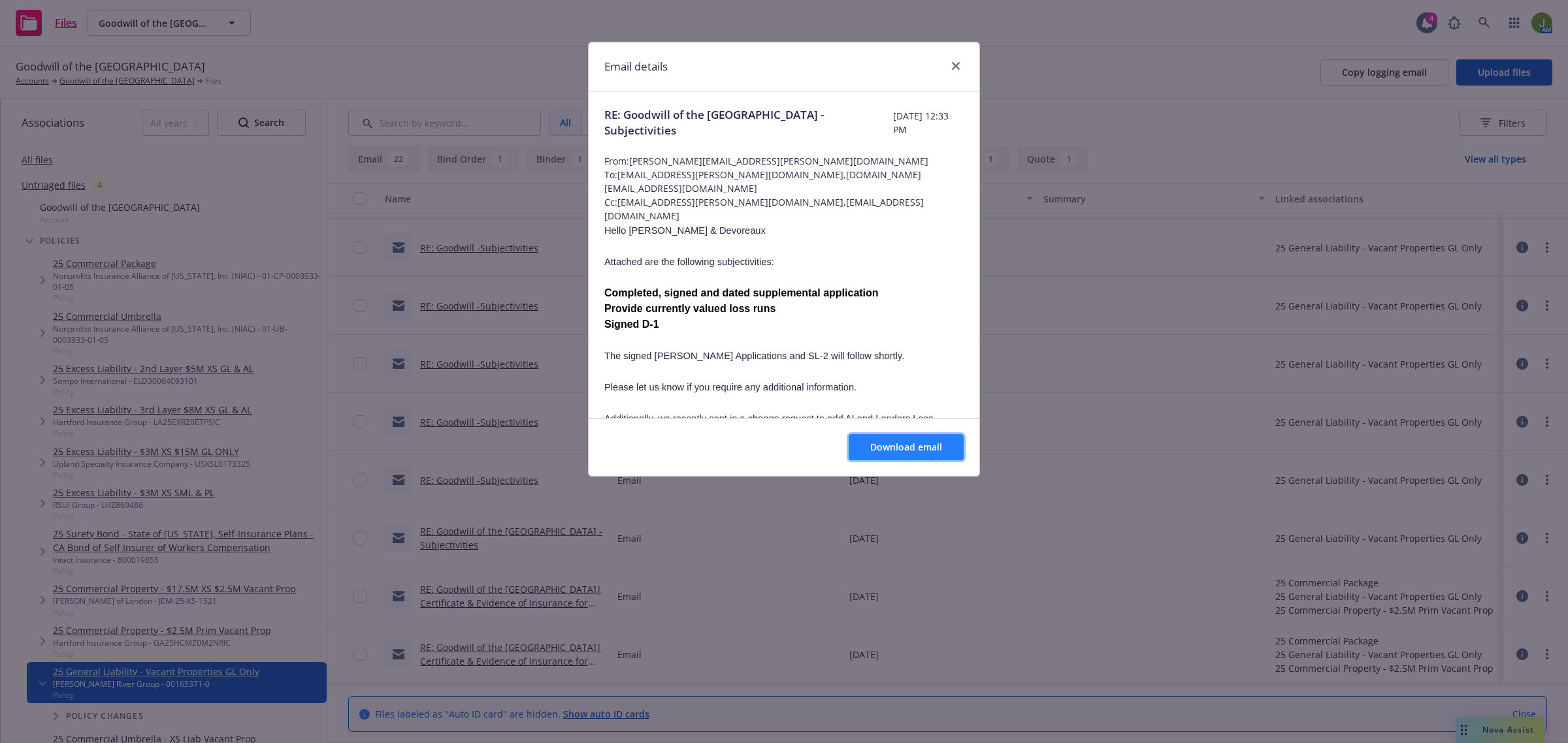
click at [926, 457] on button "Download email" at bounding box center [906, 447] width 115 height 26
